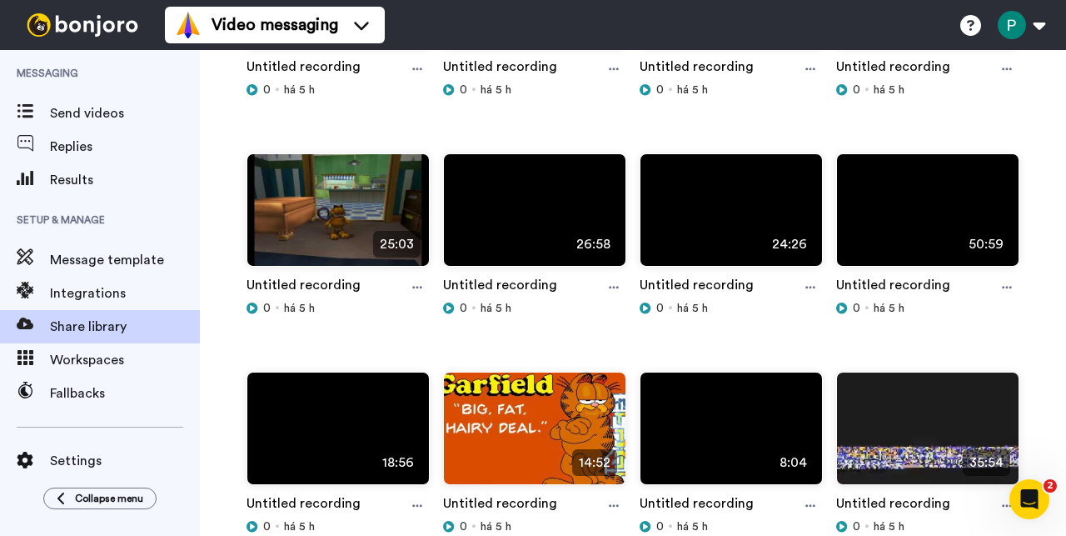
scroll to position [280, 0]
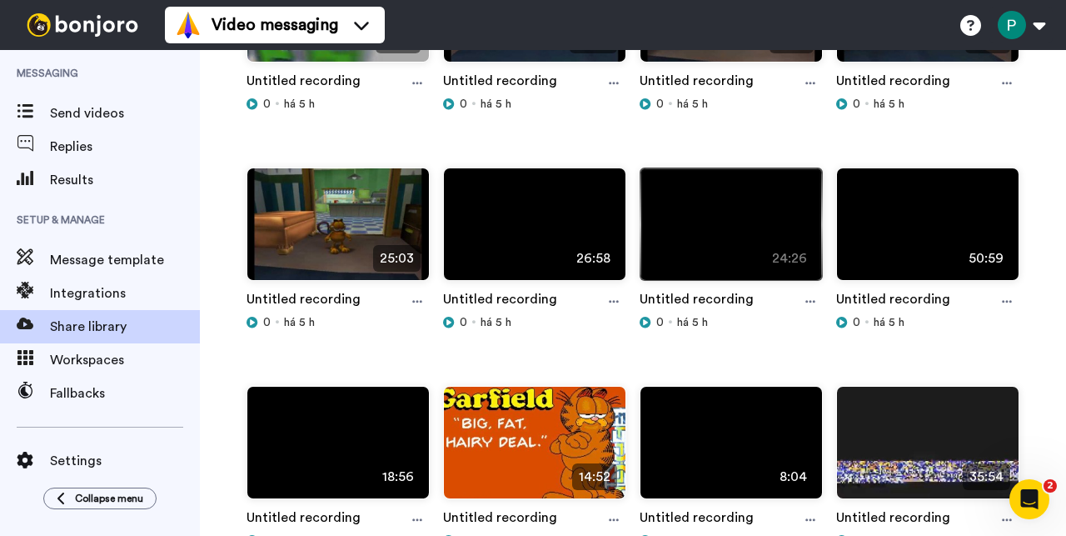
click at [721, 243] on img at bounding box center [732, 231] width 182 height 126
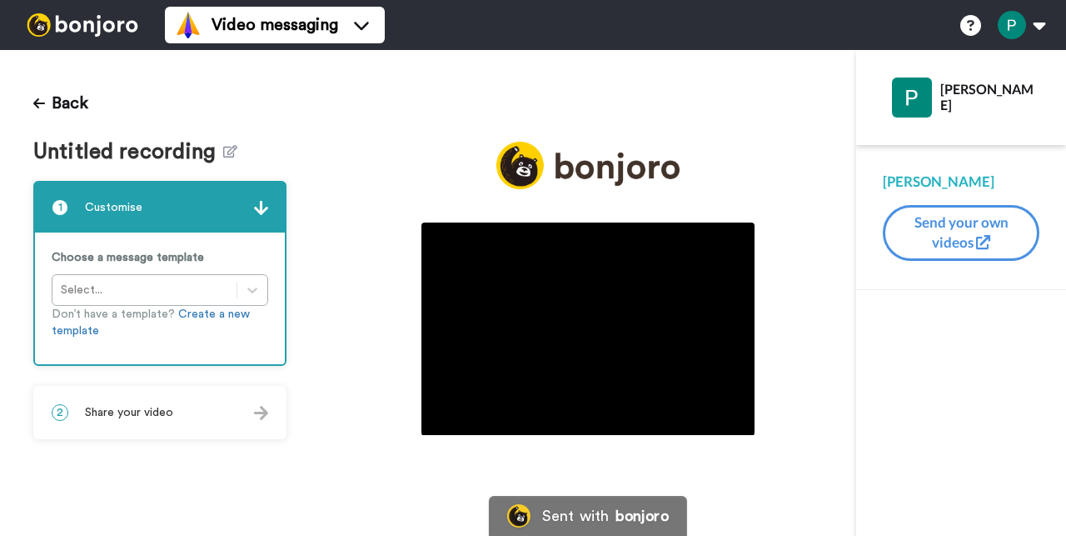
click at [582, 327] on img at bounding box center [588, 328] width 333 height 212
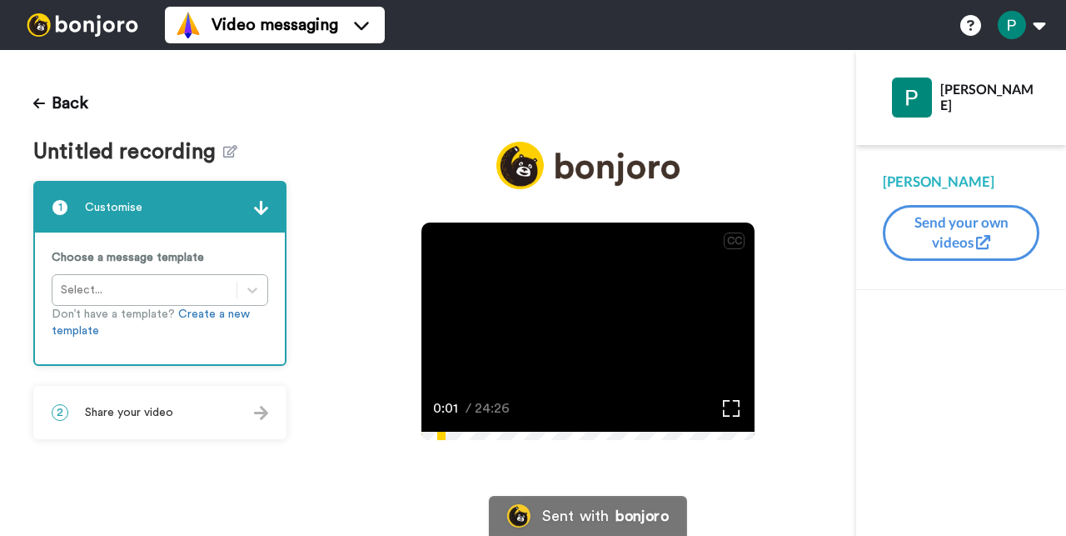
click at [513, 337] on video at bounding box center [588, 328] width 333 height 212
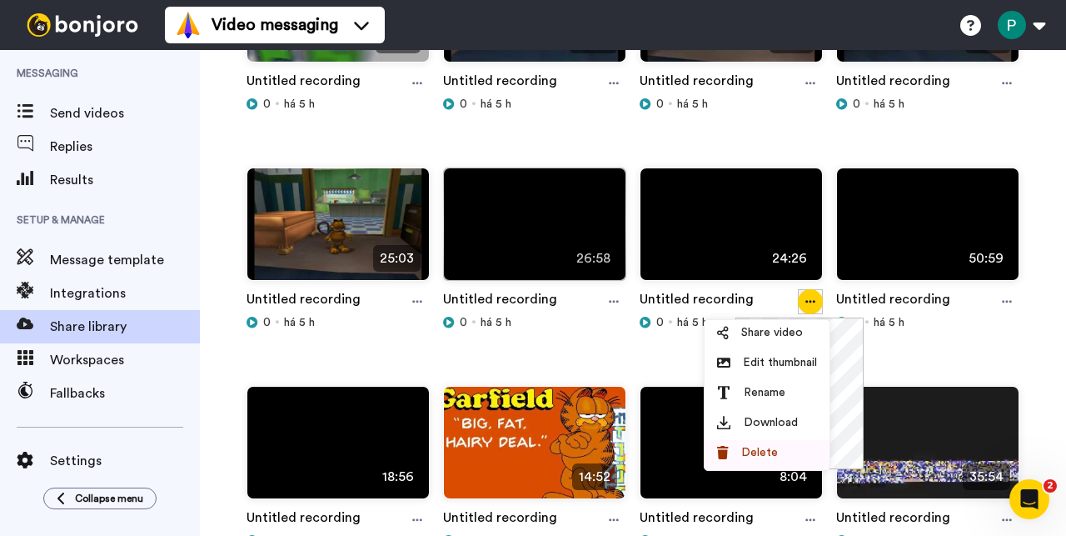
click at [757, 452] on span "Delete" at bounding box center [760, 452] width 37 height 17
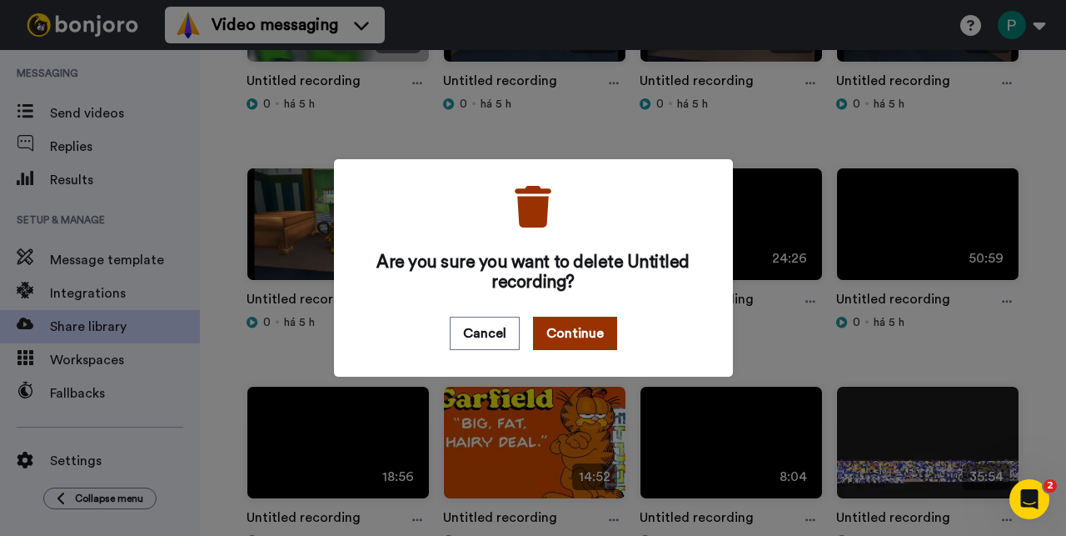
click at [574, 327] on button "Continue" at bounding box center [575, 333] width 84 height 33
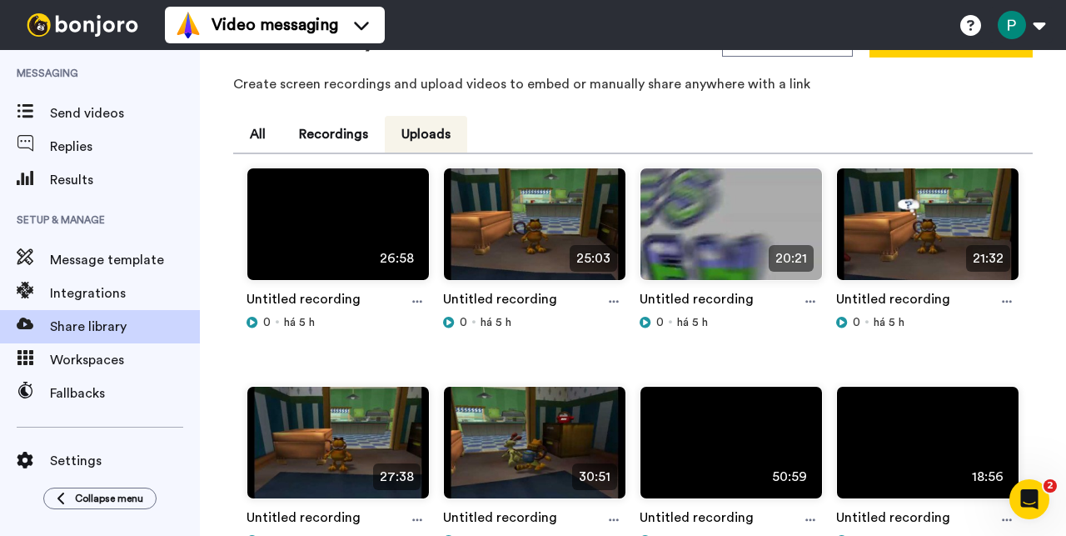
scroll to position [342, 0]
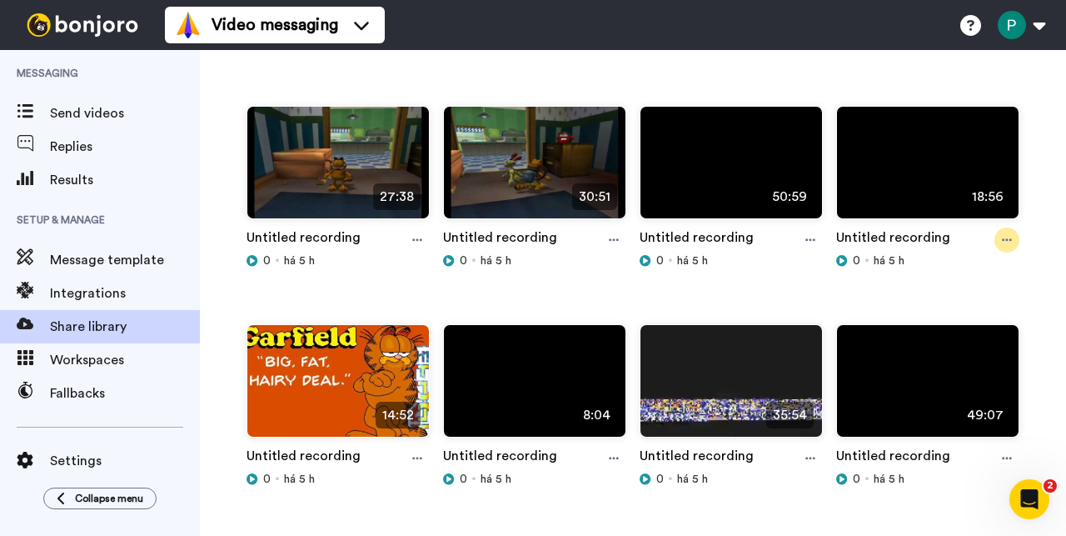
click at [995, 233] on div at bounding box center [1007, 239] width 25 height 25
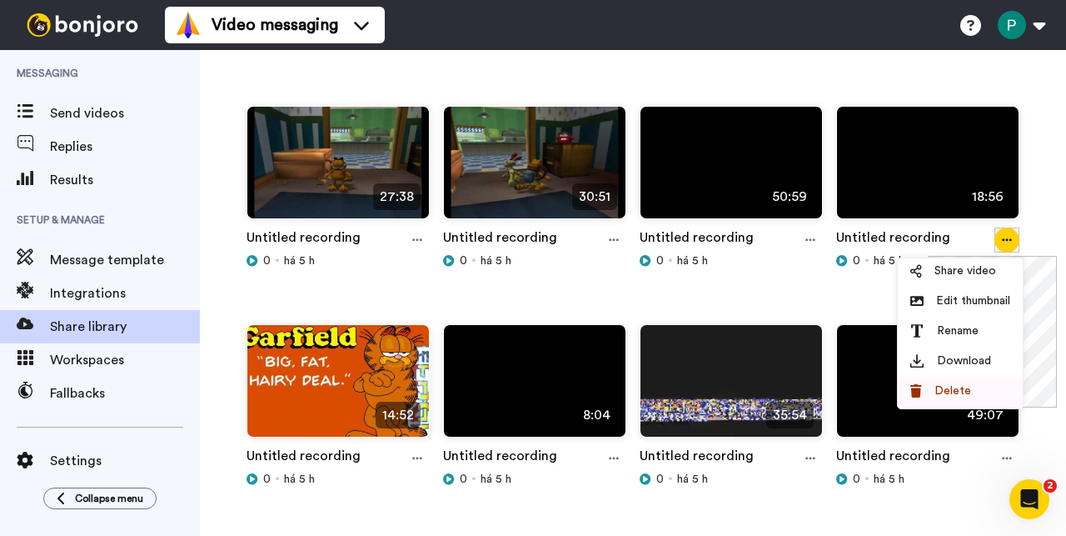
click at [968, 391] on span "Delete" at bounding box center [953, 390] width 37 height 17
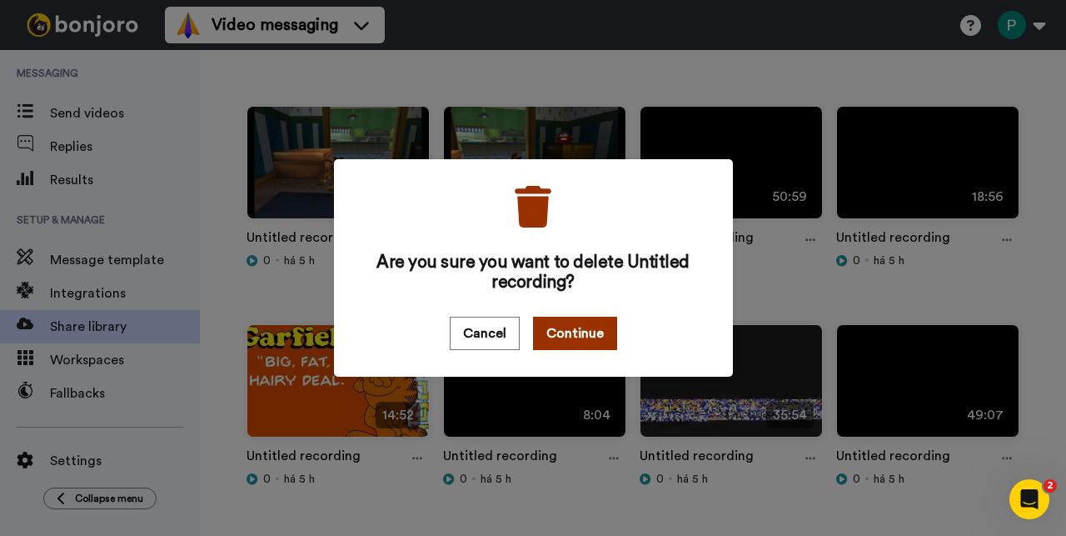
click at [595, 325] on button "Continue" at bounding box center [575, 333] width 84 height 33
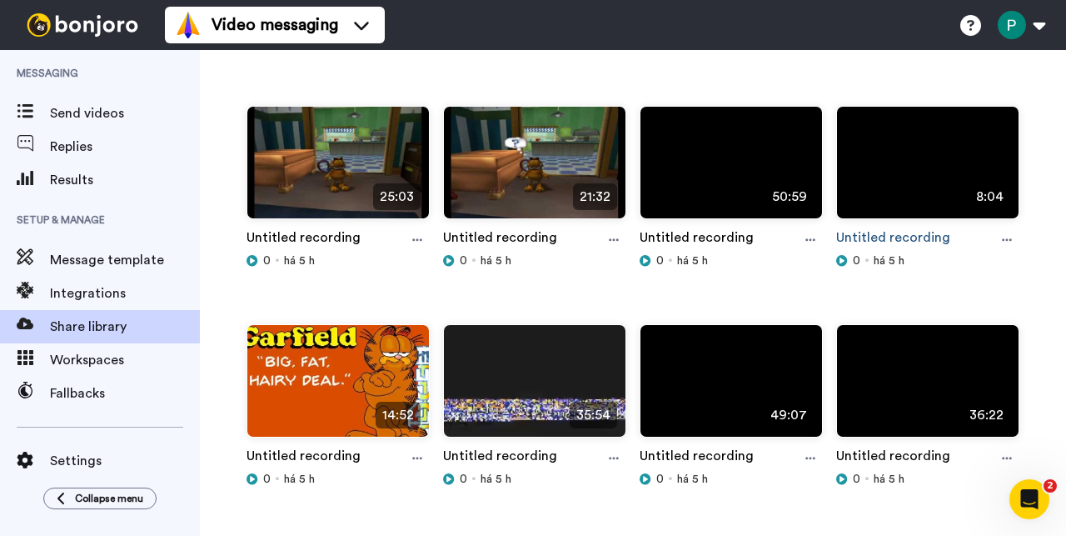
scroll to position [123, 0]
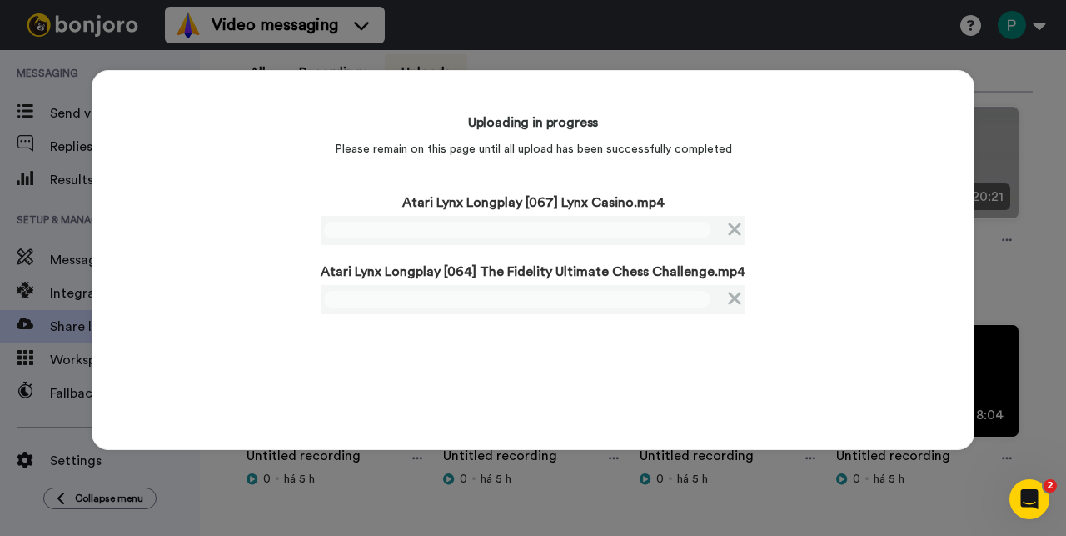
click at [261, 243] on div "Uploading in progress Please remain on this page until all upload has been succ…" at bounding box center [533, 260] width 883 height 380
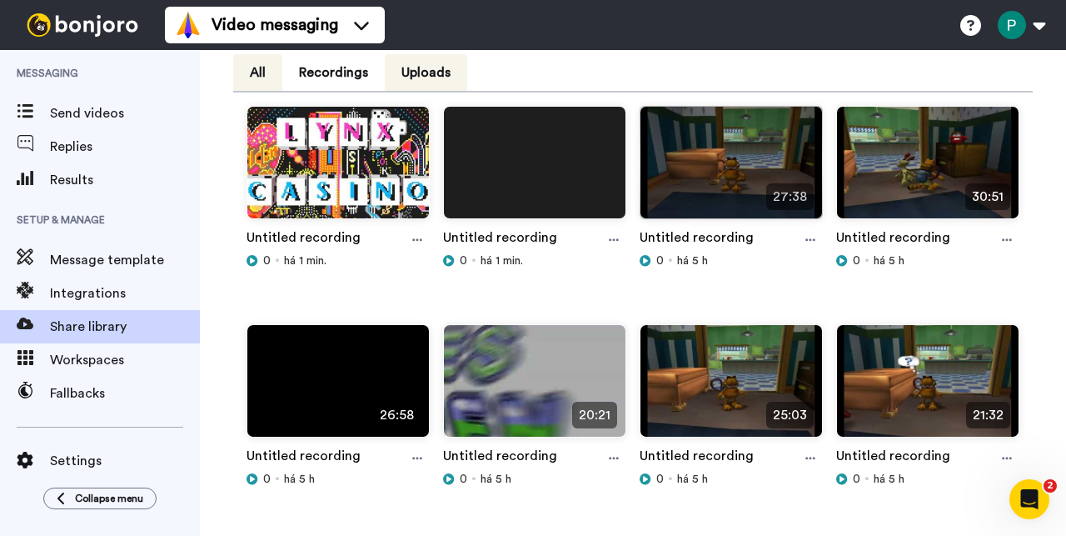
click at [259, 81] on button "All" at bounding box center [257, 72] width 49 height 37
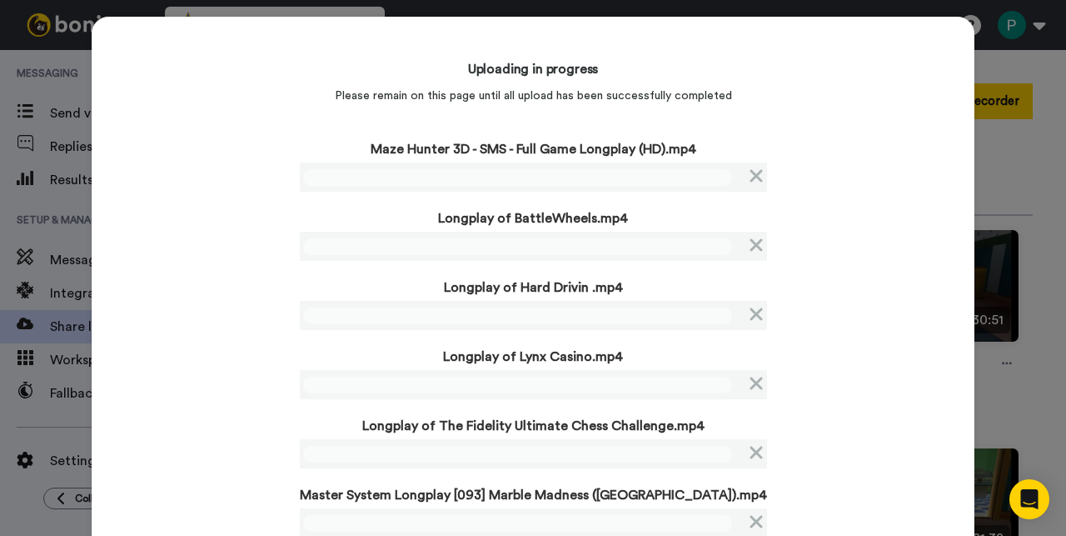
click at [254, 257] on div "Uploading in progress Please remain on this page until all upload has been succ…" at bounding box center [533, 294] width 883 height 555
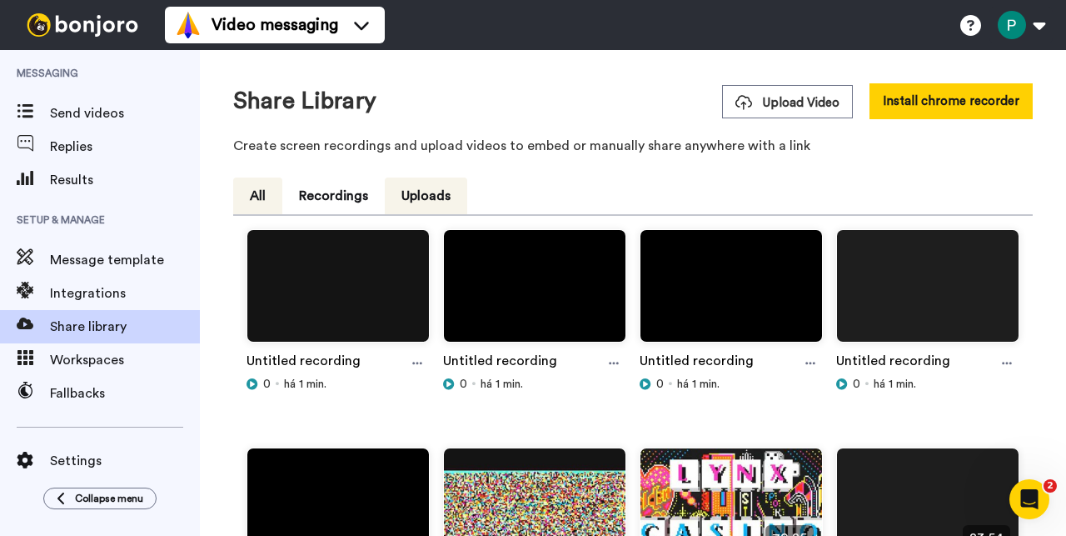
click at [260, 199] on button "All" at bounding box center [257, 195] width 49 height 37
